Goal: Contribute content: Contribute content

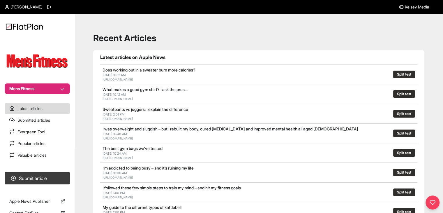
click at [54, 90] on button "Mens Fitness" at bounding box center [37, 88] width 65 height 10
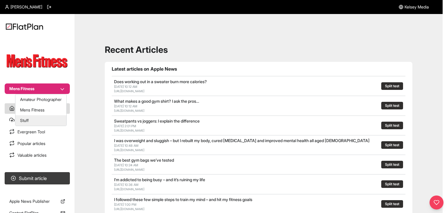
click at [45, 121] on button "Stuff" at bounding box center [40, 120] width 51 height 10
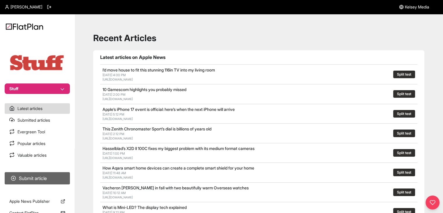
click at [64, 172] on button "Submit article" at bounding box center [37, 178] width 65 height 12
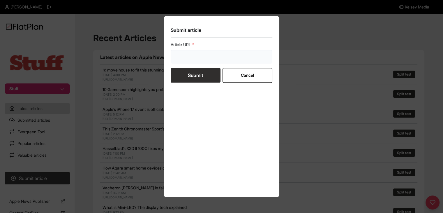
click at [232, 60] on input "url" at bounding box center [222, 56] width 102 height 13
paste input "[URL][DOMAIN_NAME]"
type input "[URL][DOMAIN_NAME]"
click at [203, 73] on button "Submit" at bounding box center [196, 75] width 50 height 15
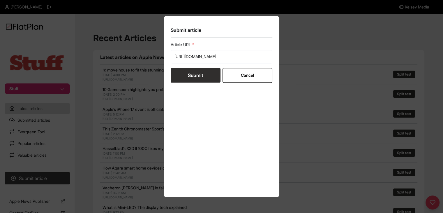
scroll to position [0, 0]
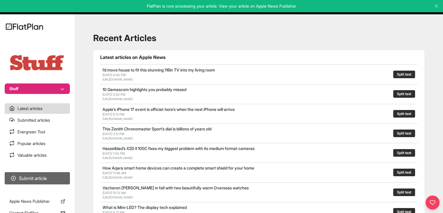
click at [58, 175] on button "Submit article" at bounding box center [37, 178] width 65 height 12
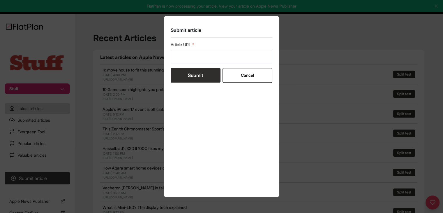
click at [178, 66] on form "Article URL Submit Cancel" at bounding box center [222, 62] width 102 height 41
click at [179, 64] on form "Article URL Submit Cancel" at bounding box center [222, 62] width 102 height 41
click at [184, 57] on input "url" at bounding box center [222, 56] width 102 height 13
paste input "https://www.stuff.tv/review/google-pixel-10-pro-xl-review/"
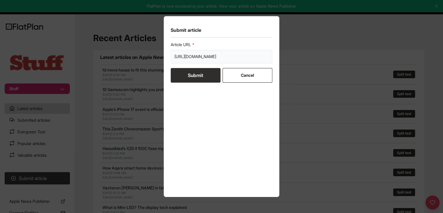
type input "https://www.stuff.tv/review/google-pixel-10-pro-xl-review/"
click at [184, 72] on button "Submit" at bounding box center [196, 75] width 50 height 15
